Goal: Task Accomplishment & Management: Manage account settings

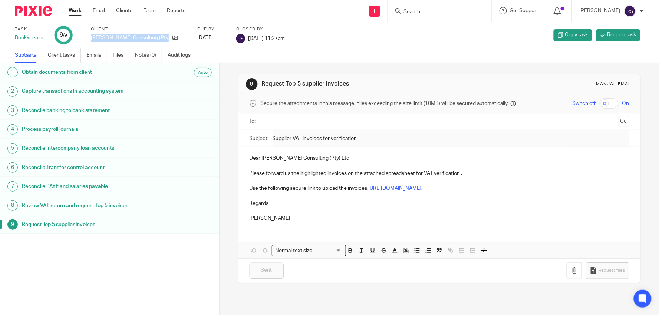
click at [125, 39] on p "Shandler Consulting (Pty) Ltd" at bounding box center [130, 37] width 78 height 7
click at [438, 11] on input "Search" at bounding box center [436, 12] width 67 height 7
paste input "Shandler Consulting (Pty) Ltd"
type input "Shandler Consulting (Pty) Ltd"
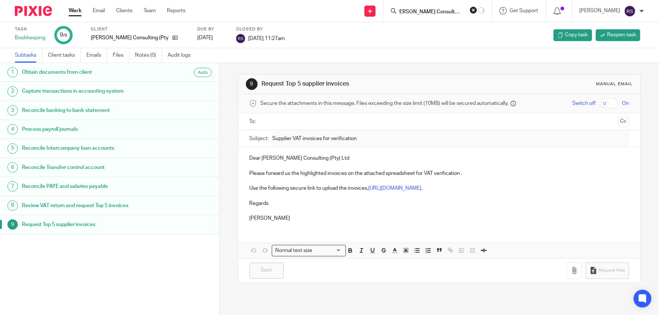
click button "submit" at bounding box center [0, 0] width 0 height 0
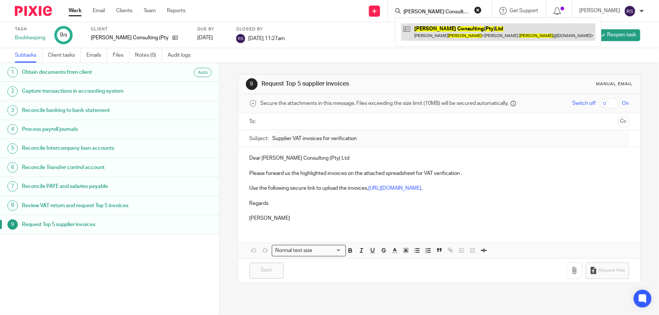
click at [464, 33] on link at bounding box center [498, 31] width 194 height 17
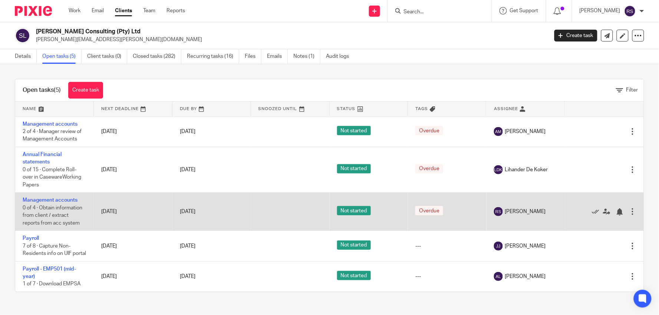
scroll to position [1, 0]
click at [69, 200] on link "Management accounts" at bounding box center [50, 200] width 55 height 5
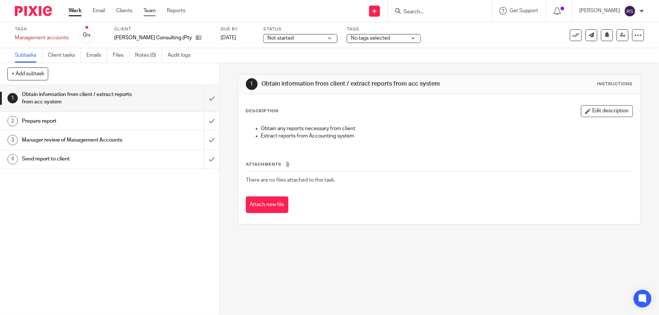
click at [149, 9] on link "Team" at bounding box center [150, 10] width 12 height 7
click at [201, 99] on input "submit" at bounding box center [109, 98] width 219 height 26
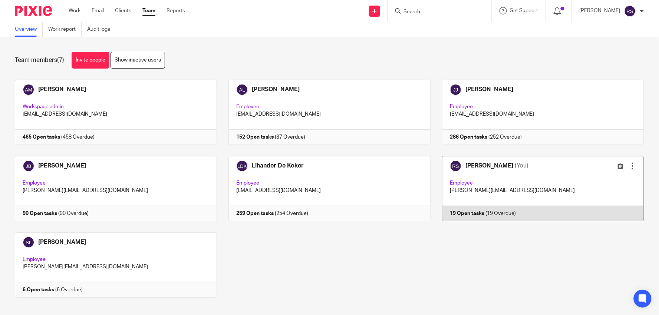
click at [490, 187] on link at bounding box center [538, 188] width 214 height 65
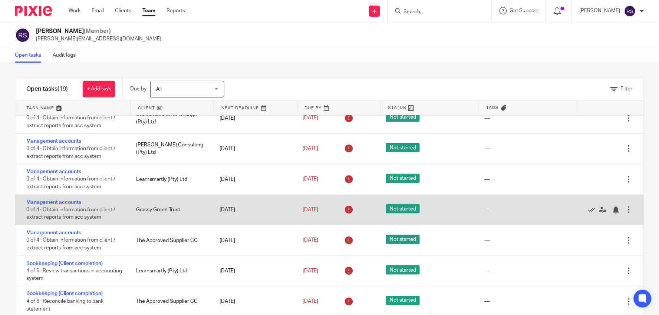
scroll to position [247, 0]
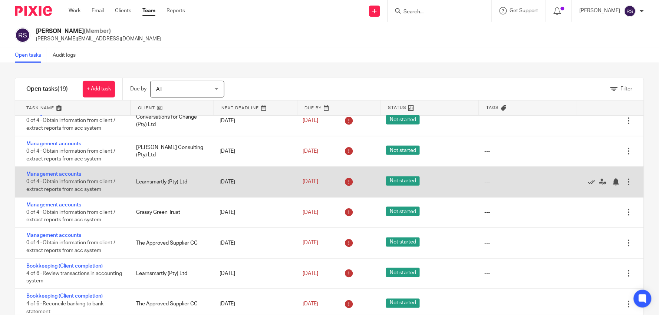
click at [154, 190] on div "Learnsmartly (Pty) Ltd" at bounding box center [170, 182] width 83 height 15
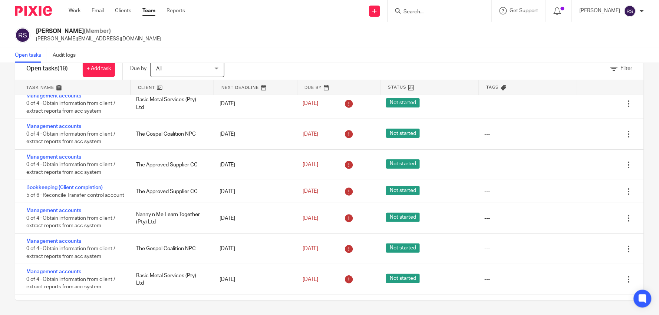
scroll to position [0, 0]
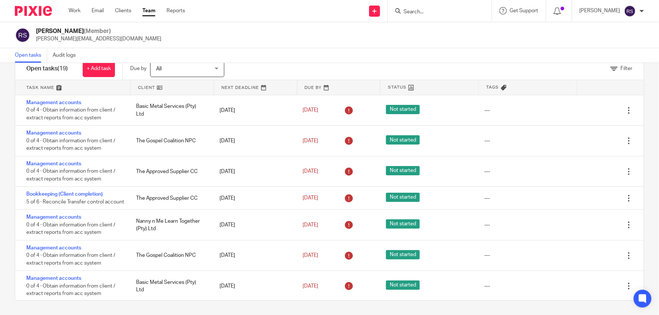
click at [336, 41] on div "[PERSON_NAME] (Member) [PERSON_NAME][EMAIL_ADDRESS][DOMAIN_NAME]" at bounding box center [329, 35] width 629 height 16
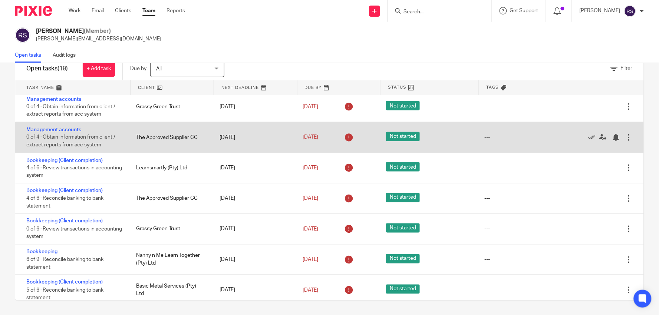
scroll to position [383, 0]
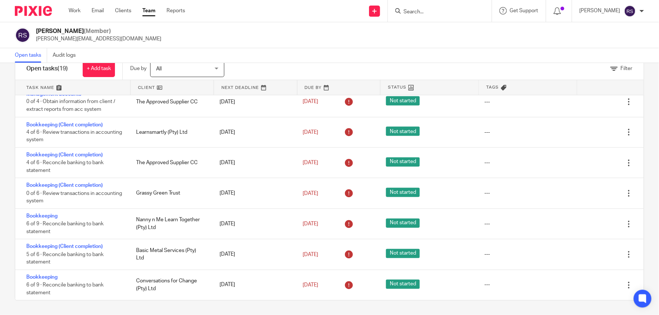
click at [60, 90] on link at bounding box center [72, 87] width 115 height 15
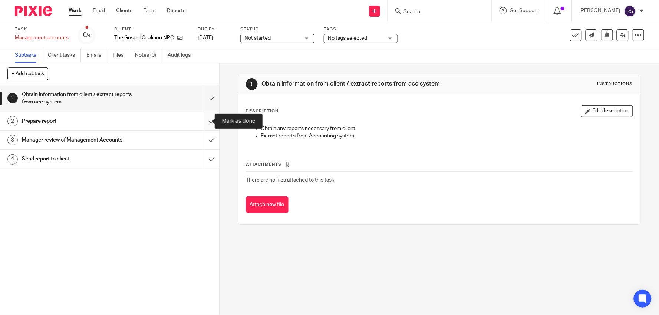
click at [201, 118] on input "submit" at bounding box center [109, 121] width 219 height 19
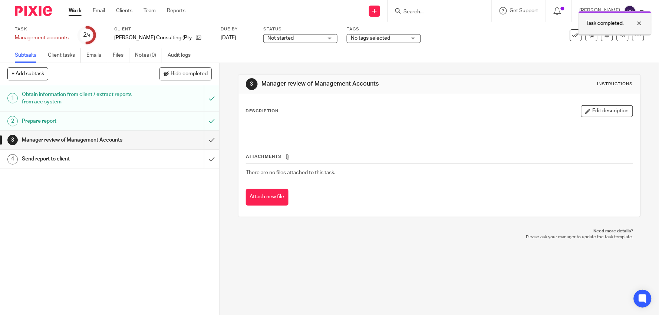
click at [636, 24] on div at bounding box center [634, 23] width 20 height 9
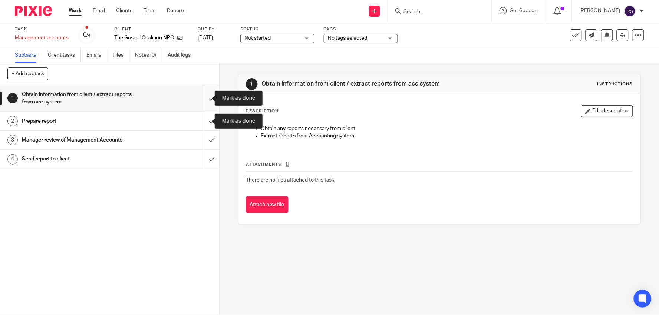
click at [204, 98] on input "submit" at bounding box center [109, 98] width 219 height 26
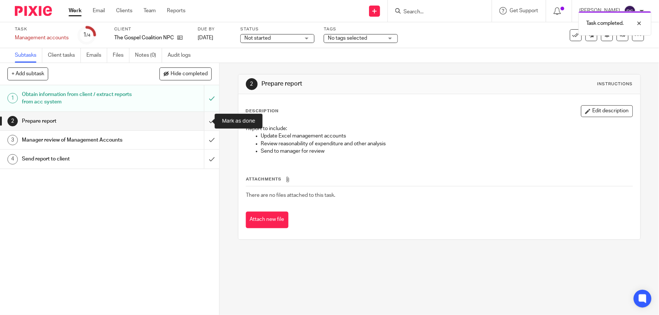
click at [204, 122] on input "submit" at bounding box center [109, 121] width 219 height 19
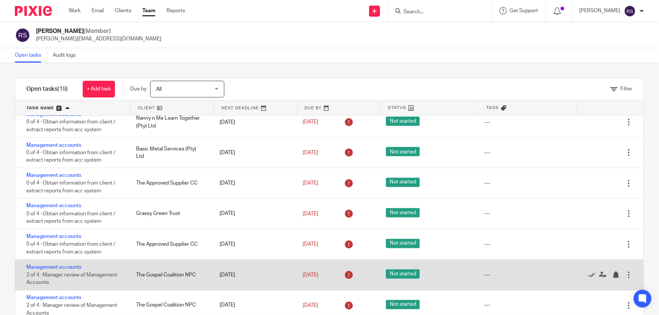
scroll to position [383, 0]
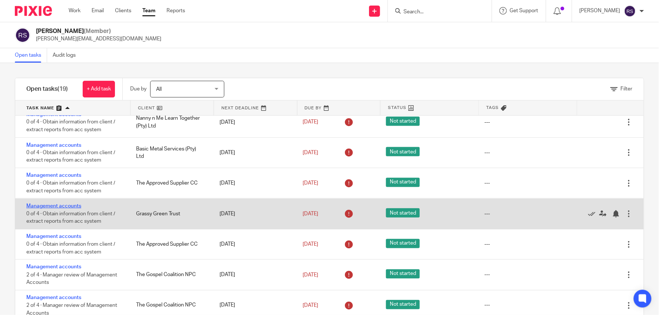
click at [69, 204] on link "Management accounts" at bounding box center [53, 206] width 55 height 5
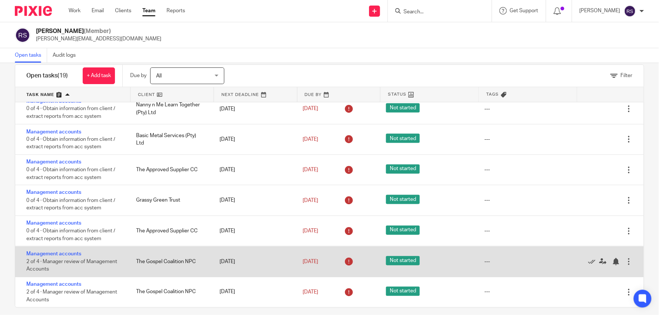
scroll to position [20, 0]
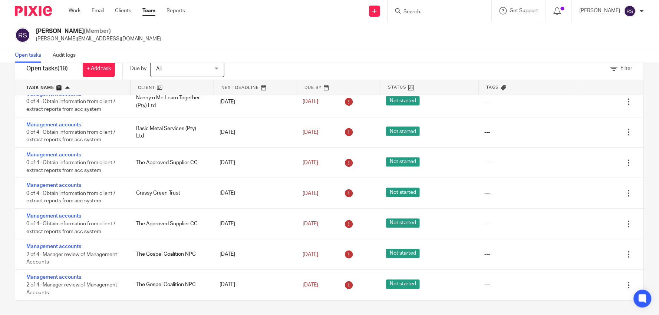
click at [434, 49] on div "Open tasks Audit logs" at bounding box center [329, 55] width 659 height 15
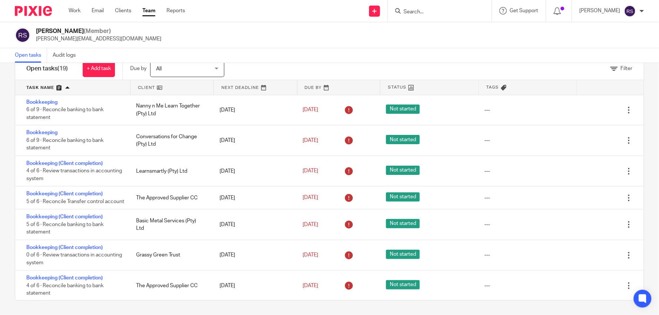
scroll to position [0, 0]
click at [316, 35] on div "Rita Sojini (Member) rita@ajmfs.co.za" at bounding box center [329, 35] width 629 height 16
click at [76, 85] on link at bounding box center [72, 87] width 115 height 15
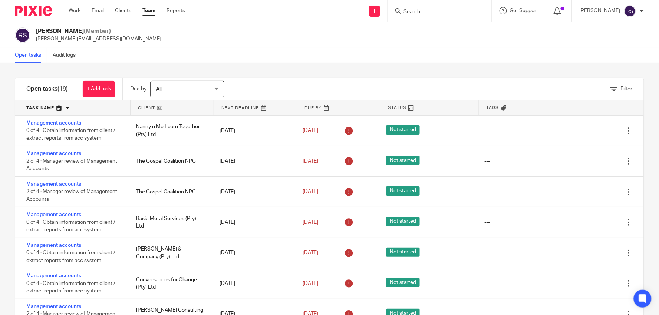
click at [78, 112] on link at bounding box center [72, 108] width 115 height 15
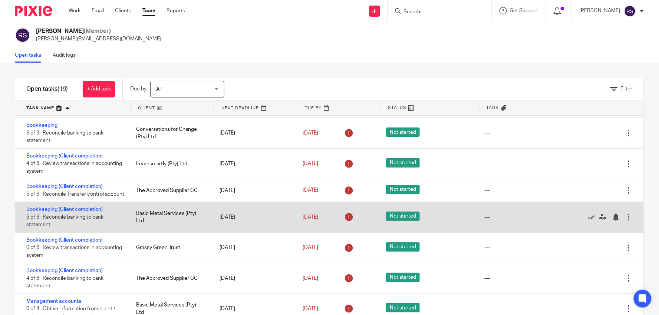
scroll to position [82, 0]
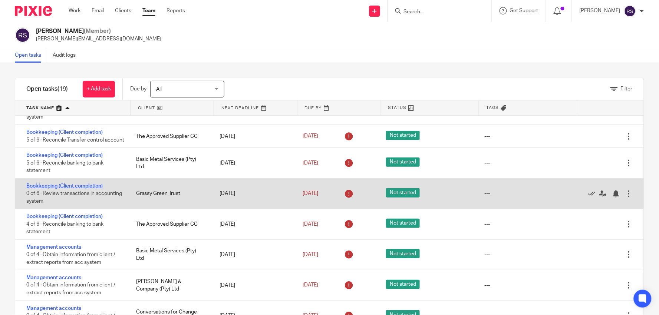
click at [95, 189] on link "Bookkeeping (Client completion)" at bounding box center [64, 186] width 76 height 5
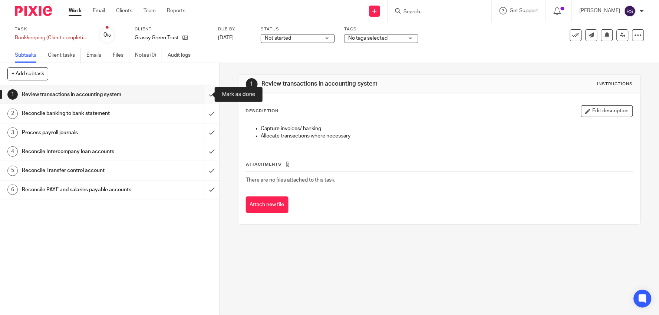
click at [207, 94] on input "submit" at bounding box center [109, 94] width 219 height 19
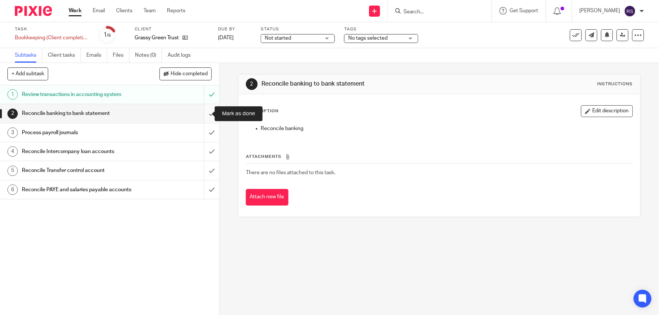
click at [207, 116] on input "submit" at bounding box center [109, 113] width 219 height 19
